Goal: Use online tool/utility: Use online tool/utility

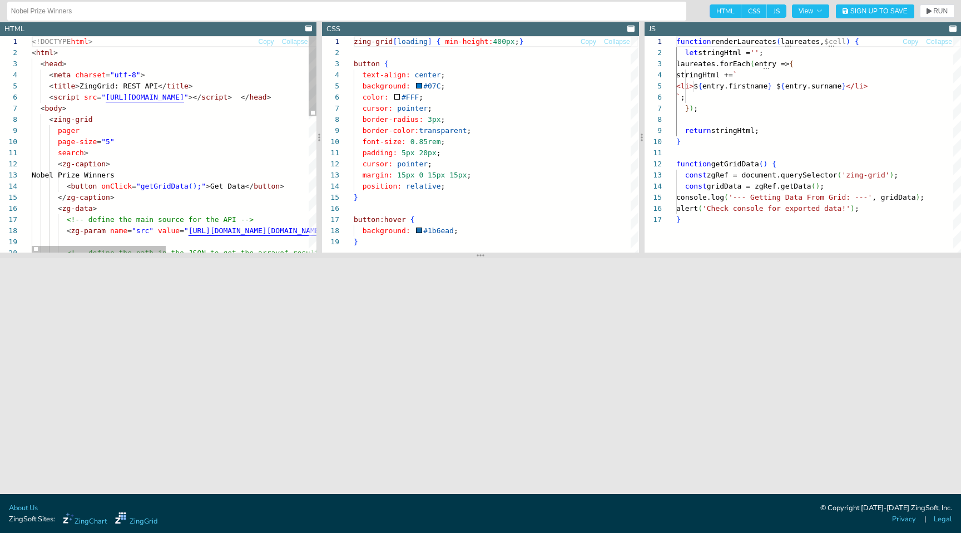
scroll to position [0, 57]
click at [91, 151] on div "<!DOCTYPE html > < html > < head > < meta charset = "utf-8" > < title > ZingGri…" at bounding box center [325, 327] width 587 height 583
click at [107, 101] on div "<!DOCTYPE html > < html > < head > < meta charset = "utf-8" > < title > ZingGri…" at bounding box center [325, 327] width 587 height 583
click at [98, 130] on div "<!DOCTYPE html > < html > < head > < meta charset = "utf-8" > < title > ZingGri…" at bounding box center [325, 327] width 587 height 583
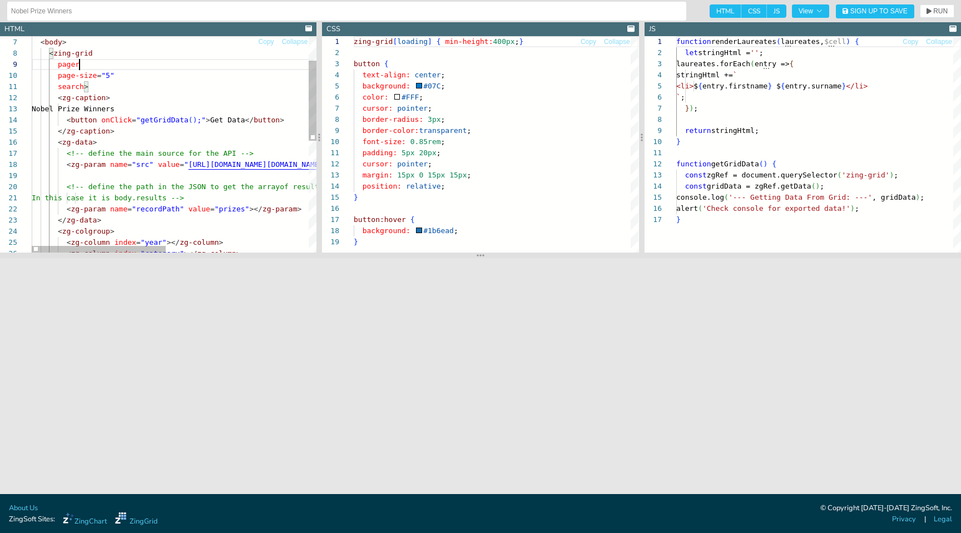
click at [120, 138] on div "< script src = " [URL][DOMAIN_NAME] " ></ script > </ head > < body > < zing-gr…" at bounding box center [325, 261] width 587 height 583
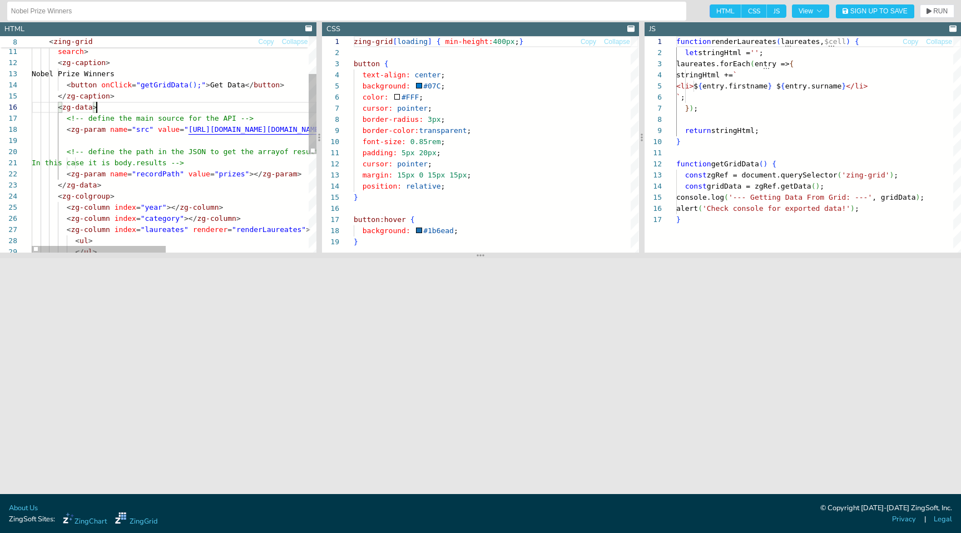
click at [211, 132] on div "search > < zg-caption > Nobel Prize Winners < button onClick = "getGridData ( )…" at bounding box center [325, 226] width 587 height 583
click at [242, 128] on div "search > < zg-caption > Nobel Prize Winners < button onClick = "getGridData ( )…" at bounding box center [325, 226] width 587 height 583
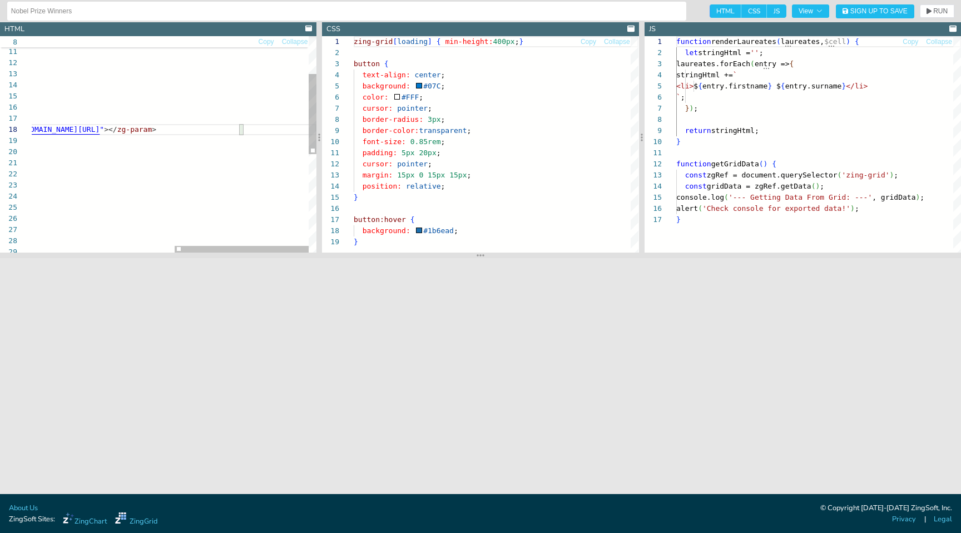
click at [197, 126] on div "search > < zg-caption > Nobel Prize Winners < button onClick = "getGridData ( )…" at bounding box center [23, 226] width 587 height 583
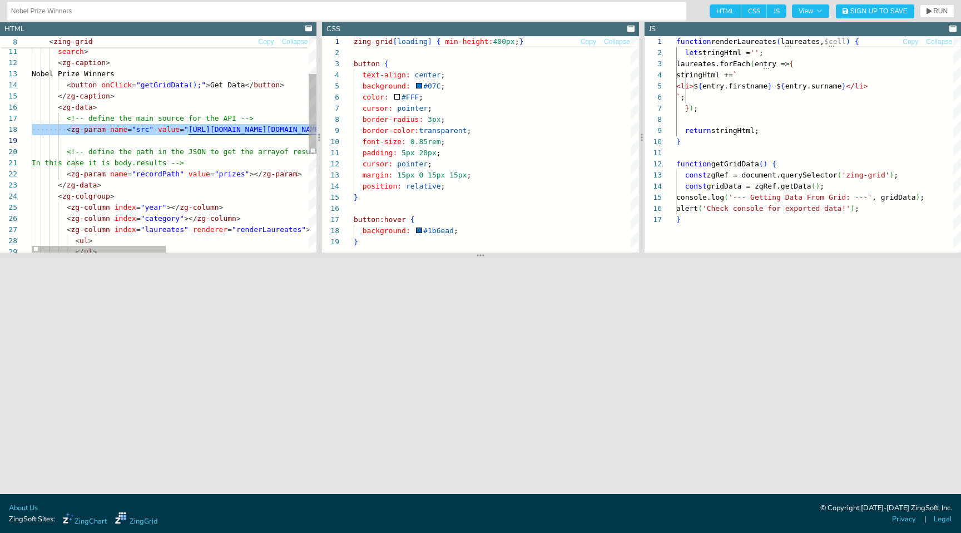
click at [135, 191] on div "search > < zg-caption > Nobel Prize Winners < button onClick = "getGridData ( )…" at bounding box center [325, 226] width 587 height 583
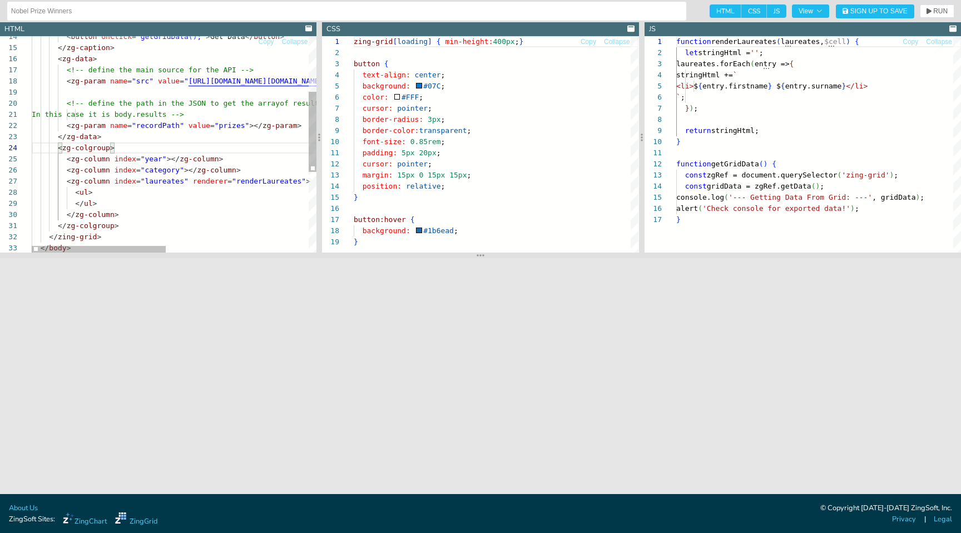
click at [161, 176] on div "< button onClick = "getGridData ( ) ;" > Get Data </ button > </ zg-caption > <…" at bounding box center [325, 178] width 587 height 583
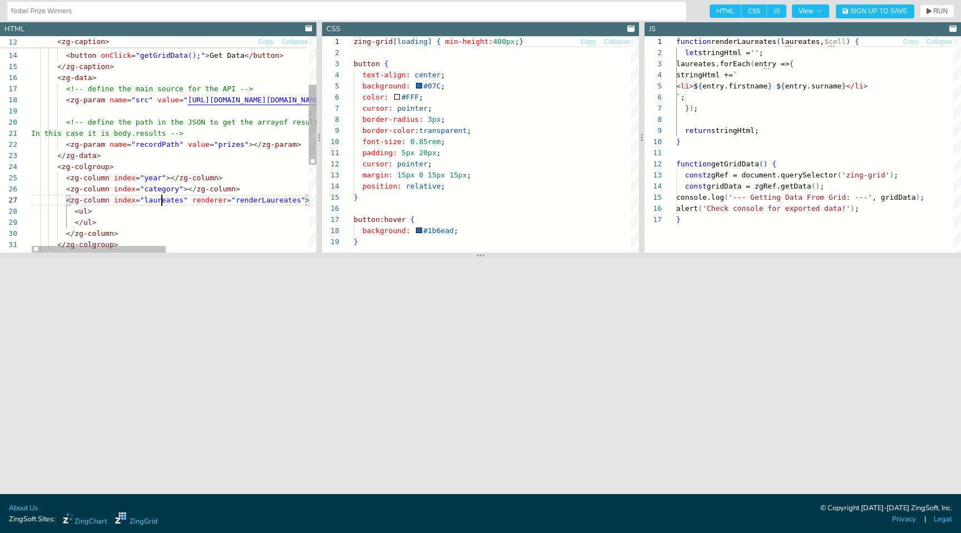
scroll to position [22, 70]
click at [151, 157] on div "In this case it is body.results --> < zg-param name = "recordPath" value = "pri…" at bounding box center [324, 196] width 587 height 583
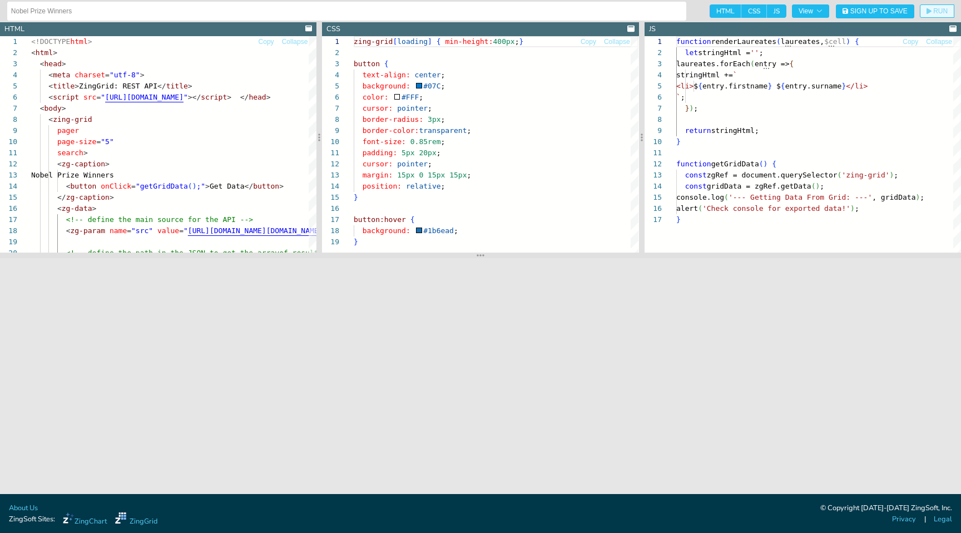
click at [930, 11] on icon "button" at bounding box center [928, 11] width 5 height 6
click at [132, 141] on div "<!-- define the path in the JSON to get the array of results. < button onClick …" at bounding box center [324, 327] width 587 height 583
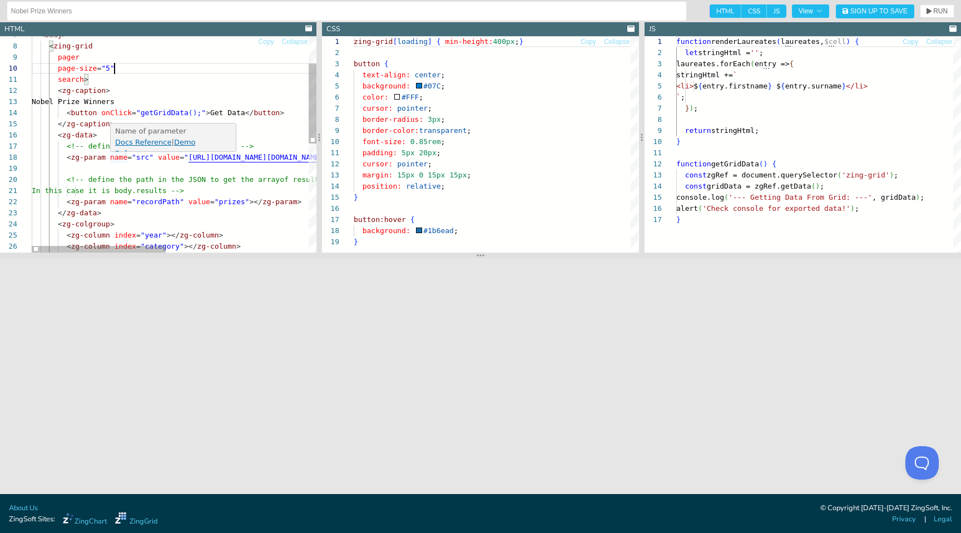
type textarea "search> <zg-caption> Nobel Prize Winners <button onClick="getGridData();">Get D…"
click at [96, 141] on div "<!-- define the path in the JSON to get the array of results. < button onClick …" at bounding box center [325, 254] width 587 height 583
click at [103, 135] on div "<!-- define the path in the JSON to get the array of results. < button onClick …" at bounding box center [325, 254] width 587 height 583
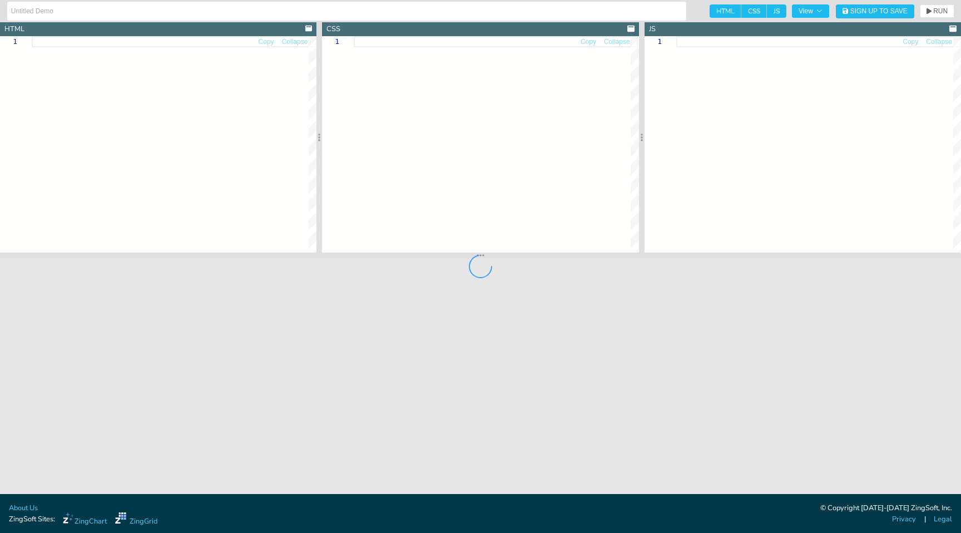
type input "Nobel Prize Winners"
type textarea "<!DOCTYPE html> <html> <head> <meta charset="utf-8"> <title>ZingGrid: REST API<…"
type textarea "zing-grid[loading] { min-height:400px; } button { text-align: center; backgroun…"
type textarea "function renderLaureates(laureates,$cell) { let stringHtml = ''; laureates.forE…"
type input "Nobel Prize Winners"
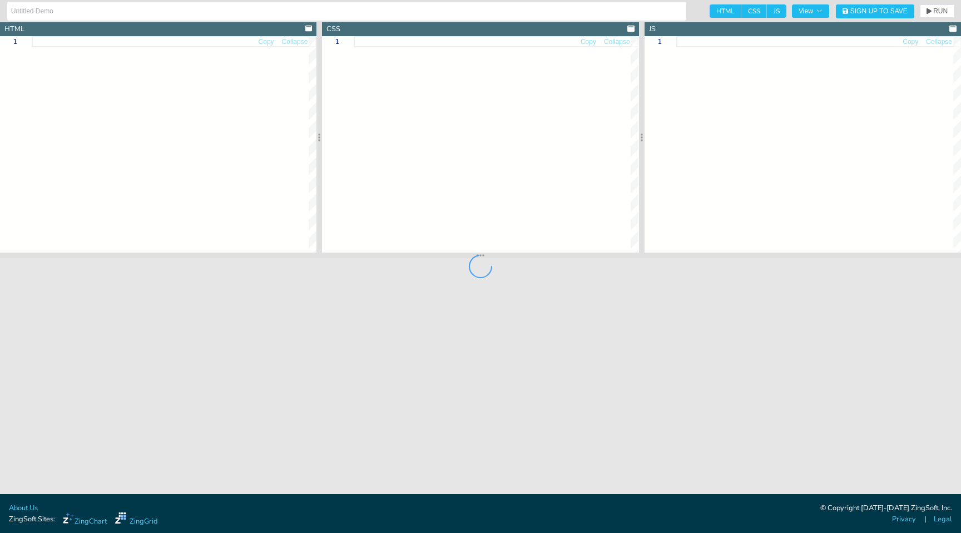
type textarea "<!DOCTYPE html> <html> <head> <meta charset="utf-8"> <title>ZingGrid: REST API<…"
type textarea "zing-grid[loading] { min-height:400px; } button { text-align: center; backgroun…"
type textarea "function renderLaureates(laureates,$cell) { let stringHtml = ''; laureates.forE…"
